Goal: Check status

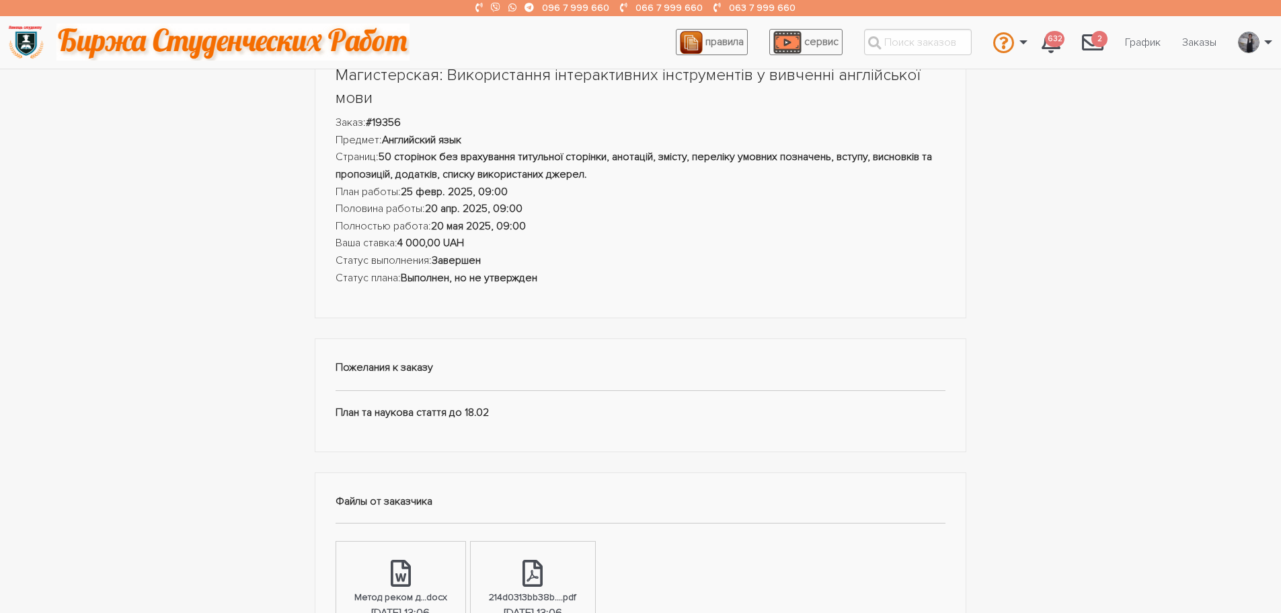
scroll to position [67, 0]
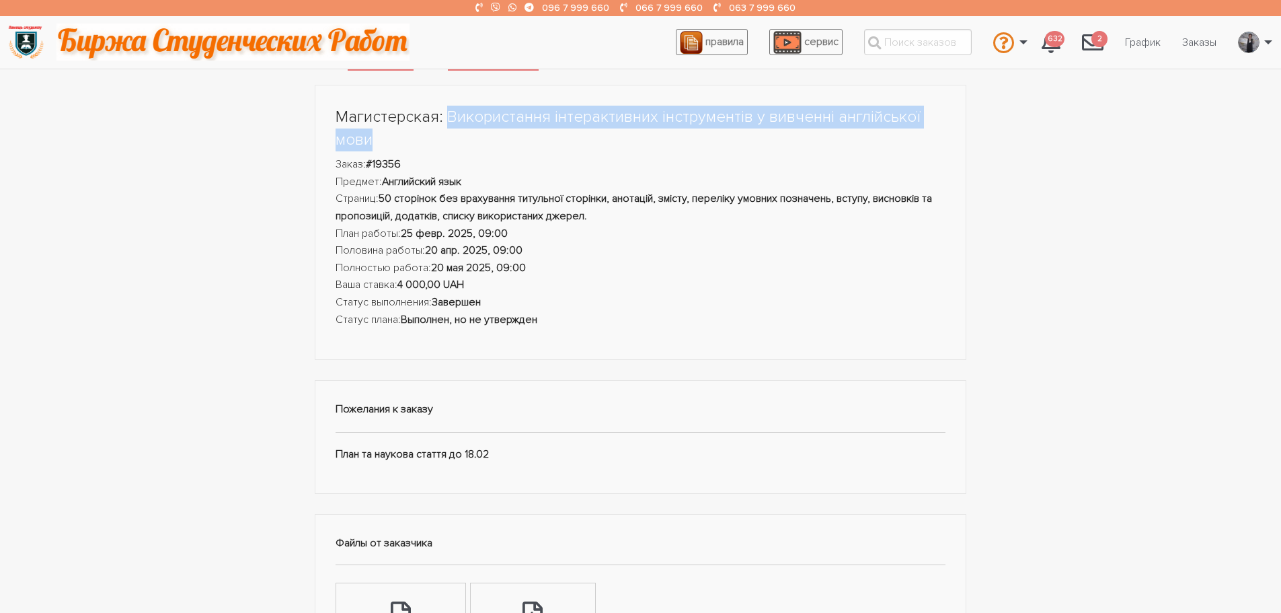
drag, startPoint x: 446, startPoint y: 118, endPoint x: 481, endPoint y: 130, distance: 37.0
click at [481, 130] on h1 "Магистерская: Використання інтерактивних інструментів у вивченні англійської мо…" at bounding box center [641, 128] width 611 height 45
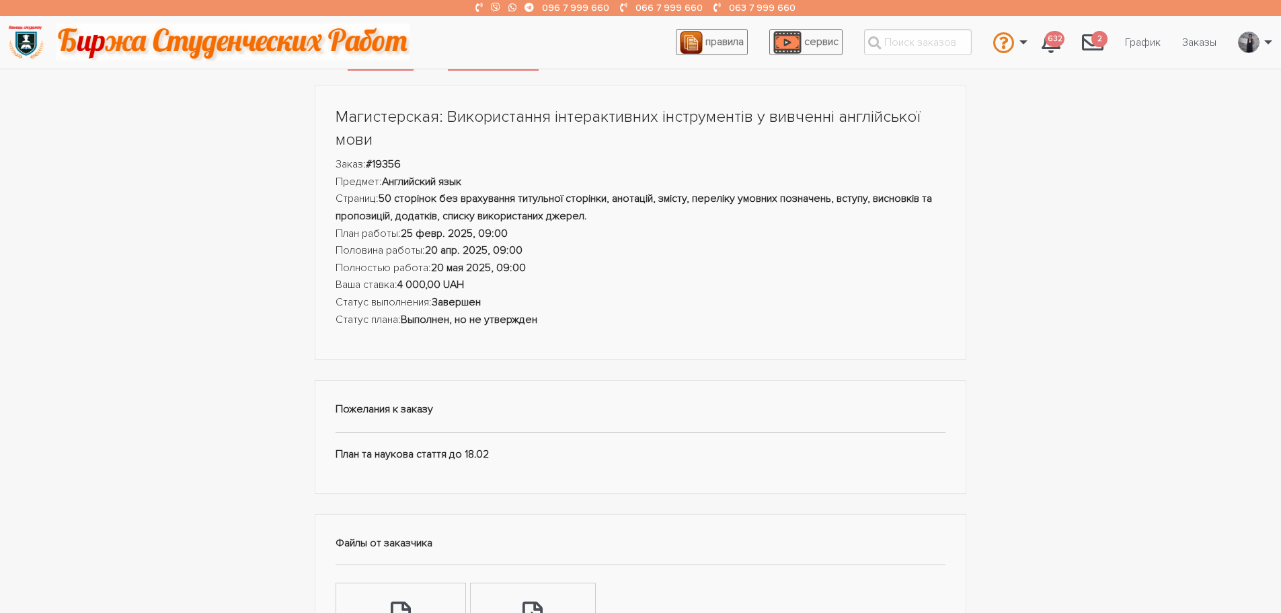
drag, startPoint x: 469, startPoint y: 116, endPoint x: 401, endPoint y: 126, distance: 68.7
click at [401, 126] on h1 "Магистерская: Використання інтерактивних інструментів у вивченні англійської мо…" at bounding box center [641, 128] width 611 height 45
click at [377, 164] on strong "#19356" at bounding box center [383, 163] width 35 height 13
drag, startPoint x: 377, startPoint y: 164, endPoint x: 409, endPoint y: 158, distance: 32.2
click at [407, 157] on li "Заказ: #19356" at bounding box center [641, 164] width 611 height 17
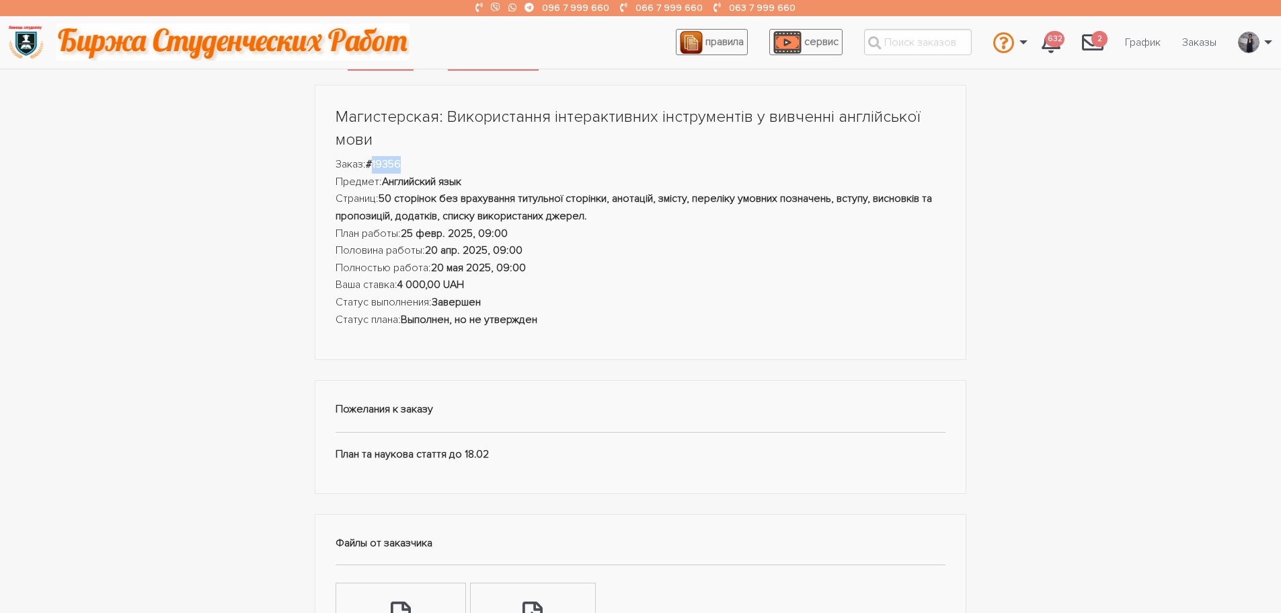
drag, startPoint x: 414, startPoint y: 166, endPoint x: 389, endPoint y: 171, distance: 25.3
click at [379, 168] on li "Заказ: #19356" at bounding box center [641, 164] width 611 height 17
click at [422, 164] on li "Заказ: #19356" at bounding box center [641, 164] width 611 height 17
drag, startPoint x: 401, startPoint y: 163, endPoint x: 383, endPoint y: 163, distance: 17.5
click at [383, 163] on li "Заказ: #19356" at bounding box center [641, 164] width 611 height 17
